Goal: Communication & Community: Answer question/provide support

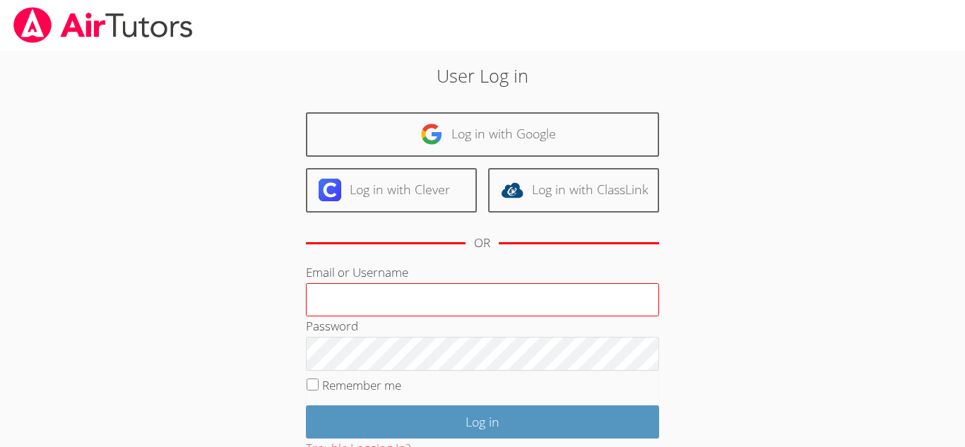
click at [431, 312] on input "Email or Username" at bounding box center [482, 300] width 353 height 34
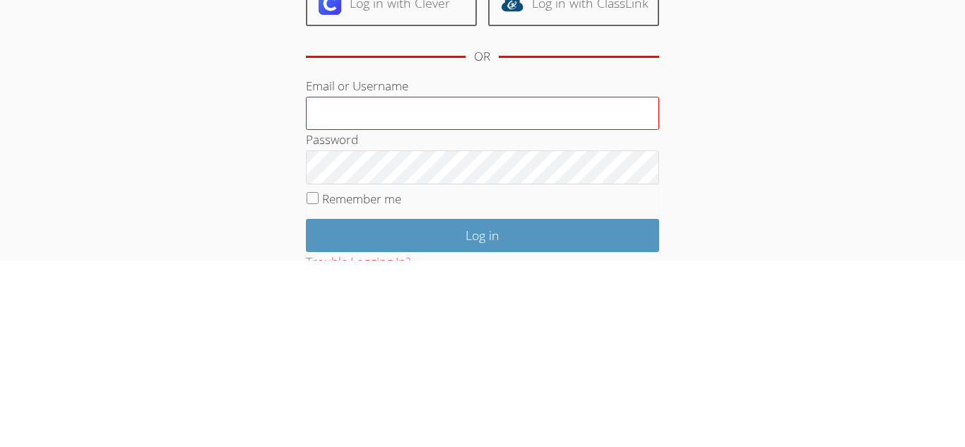
click at [536, 311] on input "Email or Username" at bounding box center [482, 300] width 353 height 34
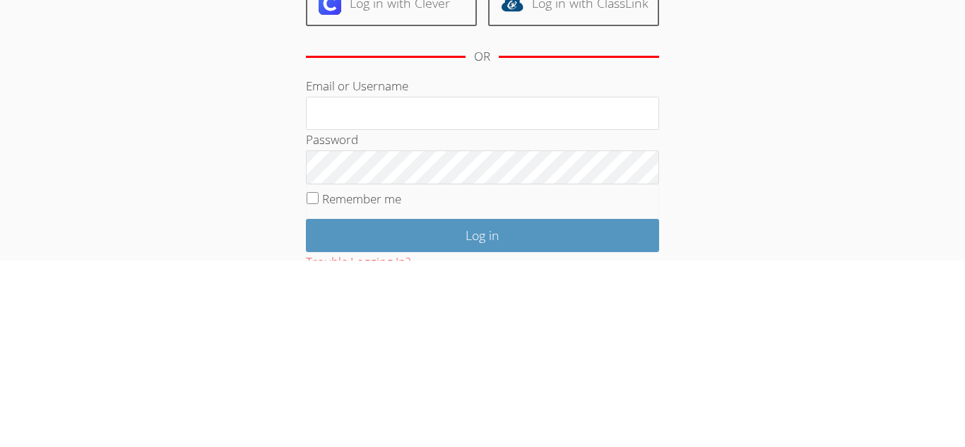
type input "[EMAIL_ADDRESS][DOMAIN_NAME]"
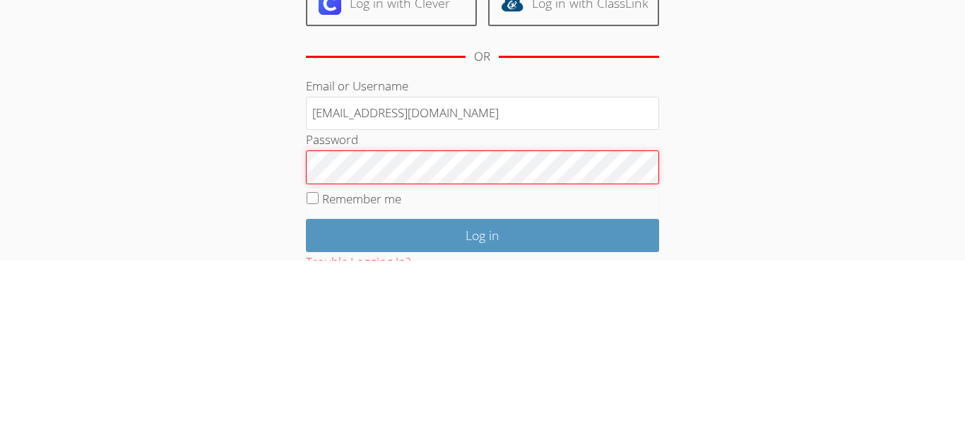
click at [306, 406] on input "Log in" at bounding box center [482, 422] width 353 height 33
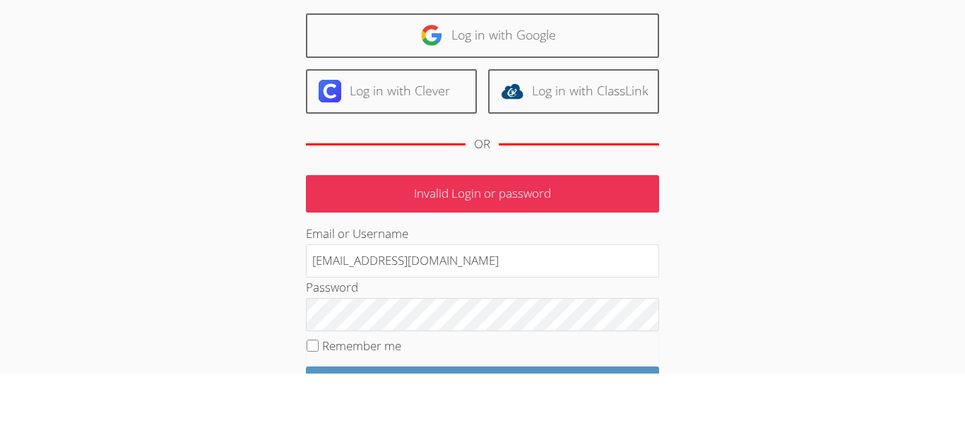
scroll to position [26, 0]
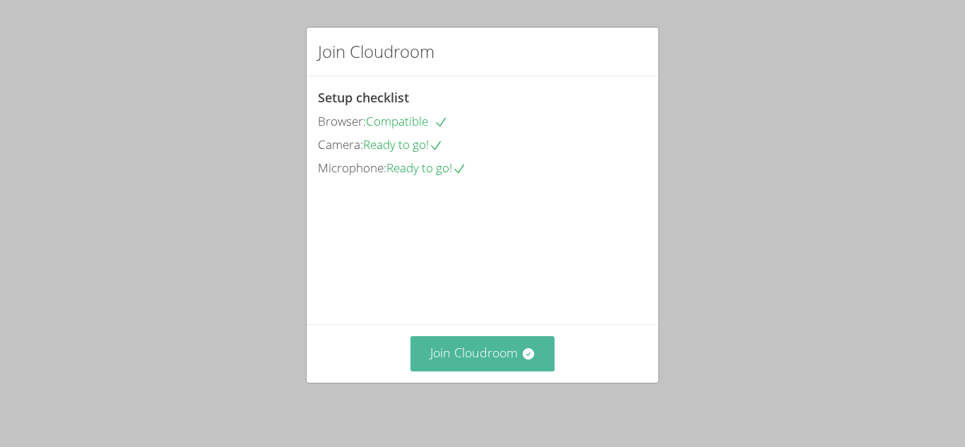
click at [499, 347] on button "Join Cloudroom" at bounding box center [483, 353] width 145 height 35
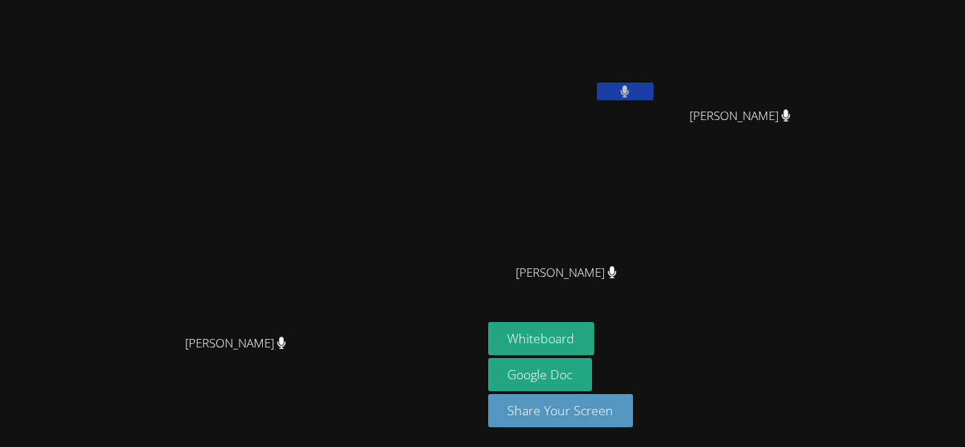
click at [678, 321] on aside "Jose (Carlitos) Juarez Dayana Perez Pina Dayana Perez Pina Adrian Reyes Morales…" at bounding box center [659, 223] width 353 height 447
click at [595, 327] on button "Whiteboard" at bounding box center [541, 338] width 107 height 33
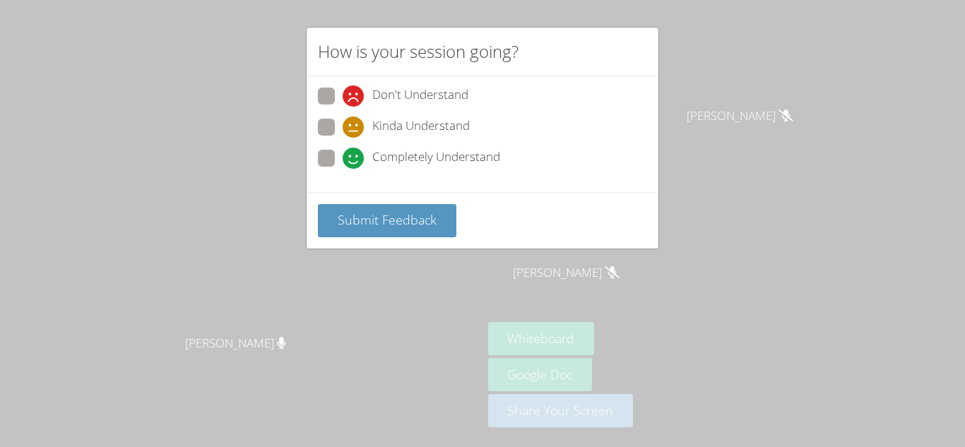
click at [343, 169] on span at bounding box center [343, 169] width 0 height 0
click at [343, 153] on input "Completely Understand" at bounding box center [349, 156] width 12 height 12
radio input "true"
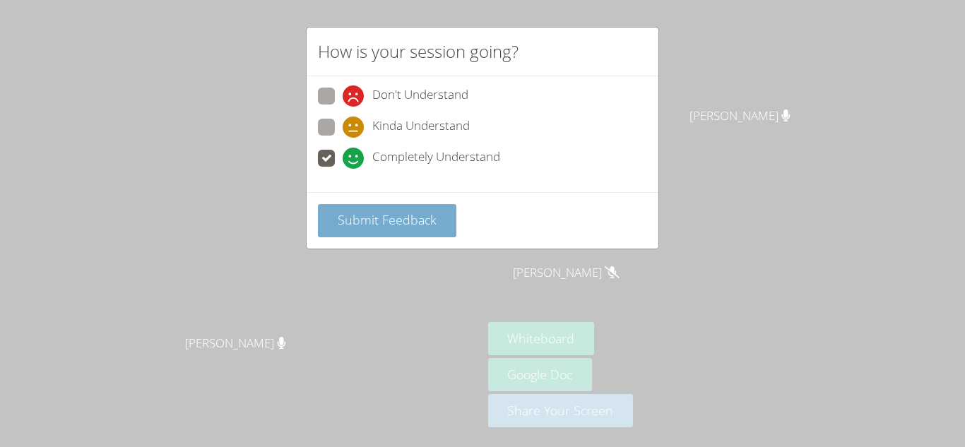
click at [405, 224] on span "Submit Feedback" at bounding box center [387, 219] width 99 height 17
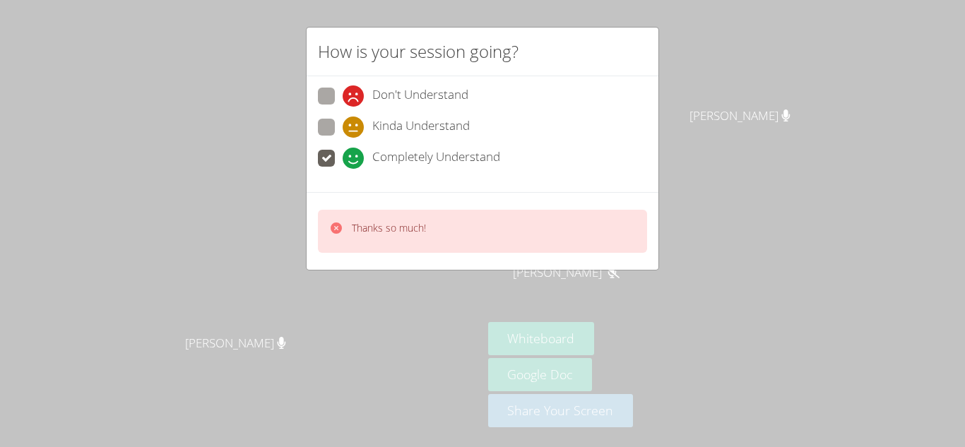
click at [405, 224] on p "Thanks so much!" at bounding box center [389, 228] width 74 height 14
click at [394, 232] on p "Thanks so much!" at bounding box center [389, 228] width 74 height 14
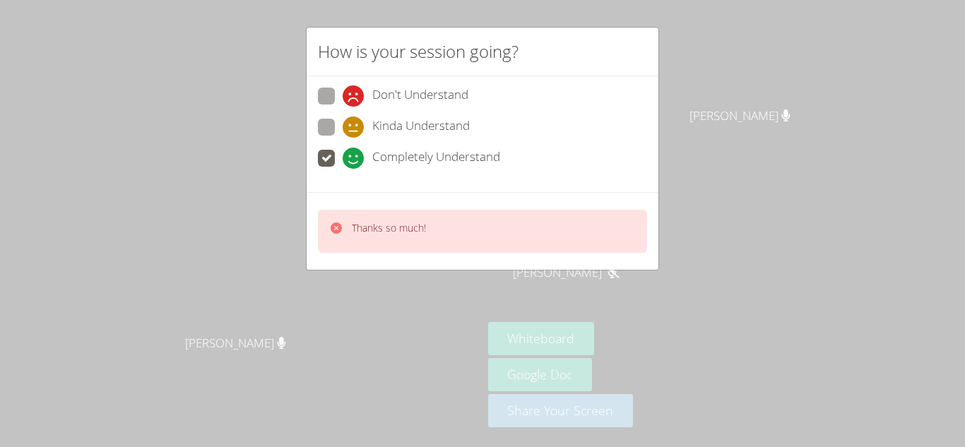
click at [394, 232] on p "Thanks so much!" at bounding box center [389, 228] width 74 height 14
click at [347, 232] on video at bounding box center [241, 195] width 212 height 265
